Goal: Obtain resource: Download file/media

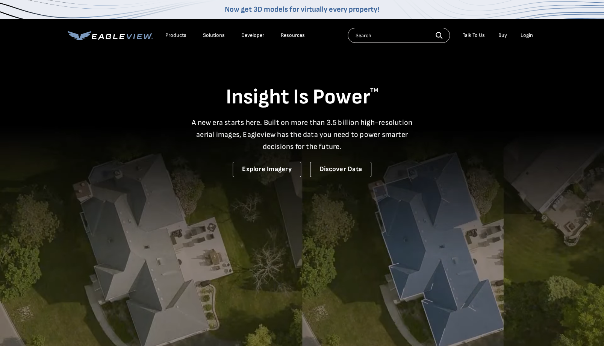
click at [521, 33] on div "Login" at bounding box center [526, 35] width 12 height 7
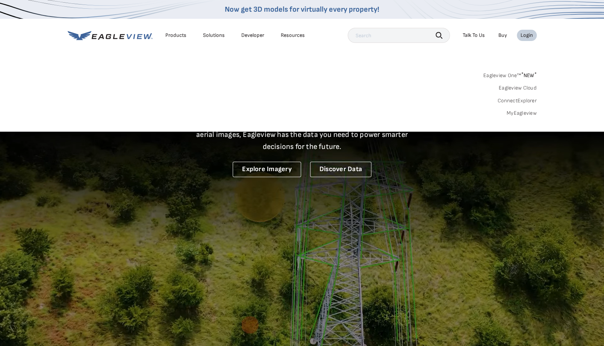
click at [527, 36] on div "Login" at bounding box center [526, 35] width 12 height 7
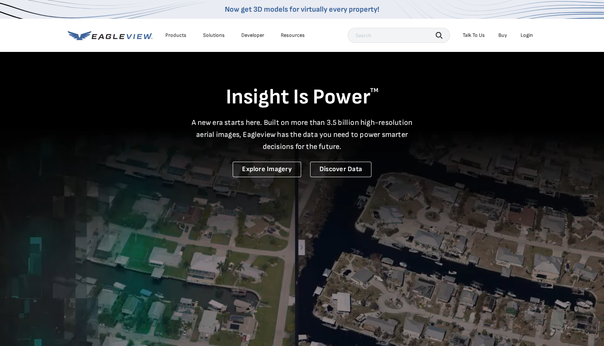
click at [527, 36] on div "Login" at bounding box center [526, 35] width 12 height 7
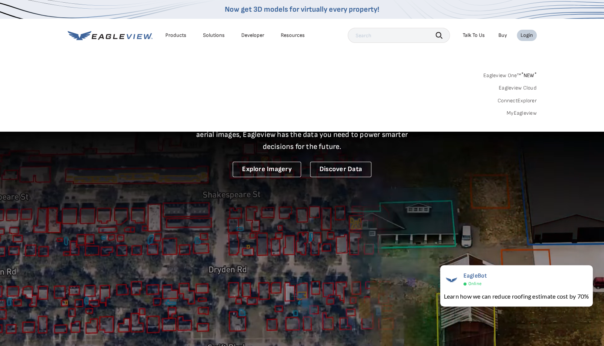
click at [514, 114] on link "MyEagleview" at bounding box center [521, 113] width 30 height 7
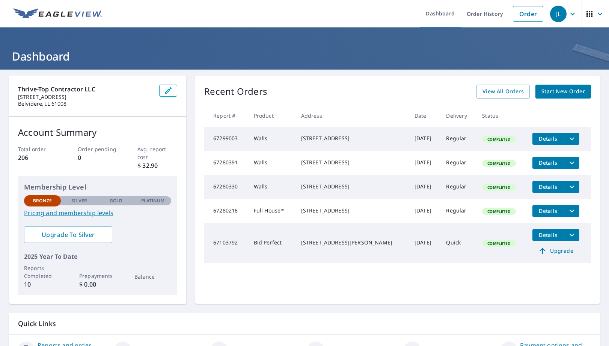
click at [545, 137] on span "Details" at bounding box center [548, 138] width 23 height 7
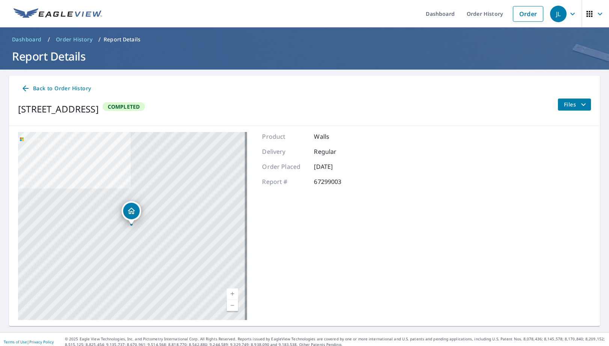
scroll to position [5, 0]
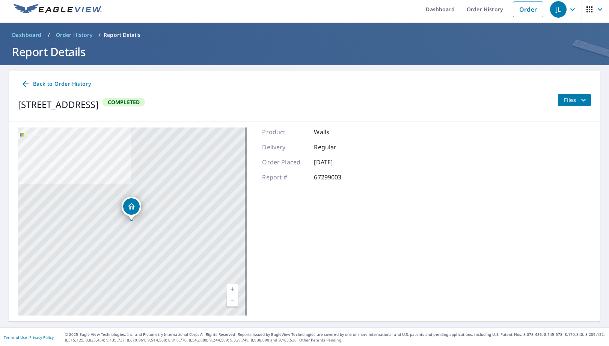
click at [579, 103] on icon "filesDropdownBtn-67299003" at bounding box center [583, 99] width 9 height 9
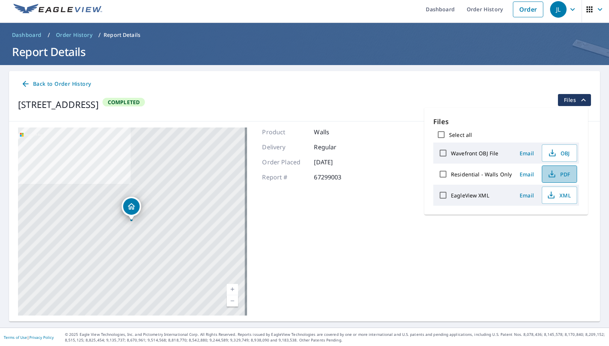
click at [565, 175] on span "PDF" at bounding box center [559, 173] width 24 height 9
